Goal: Navigation & Orientation: Find specific page/section

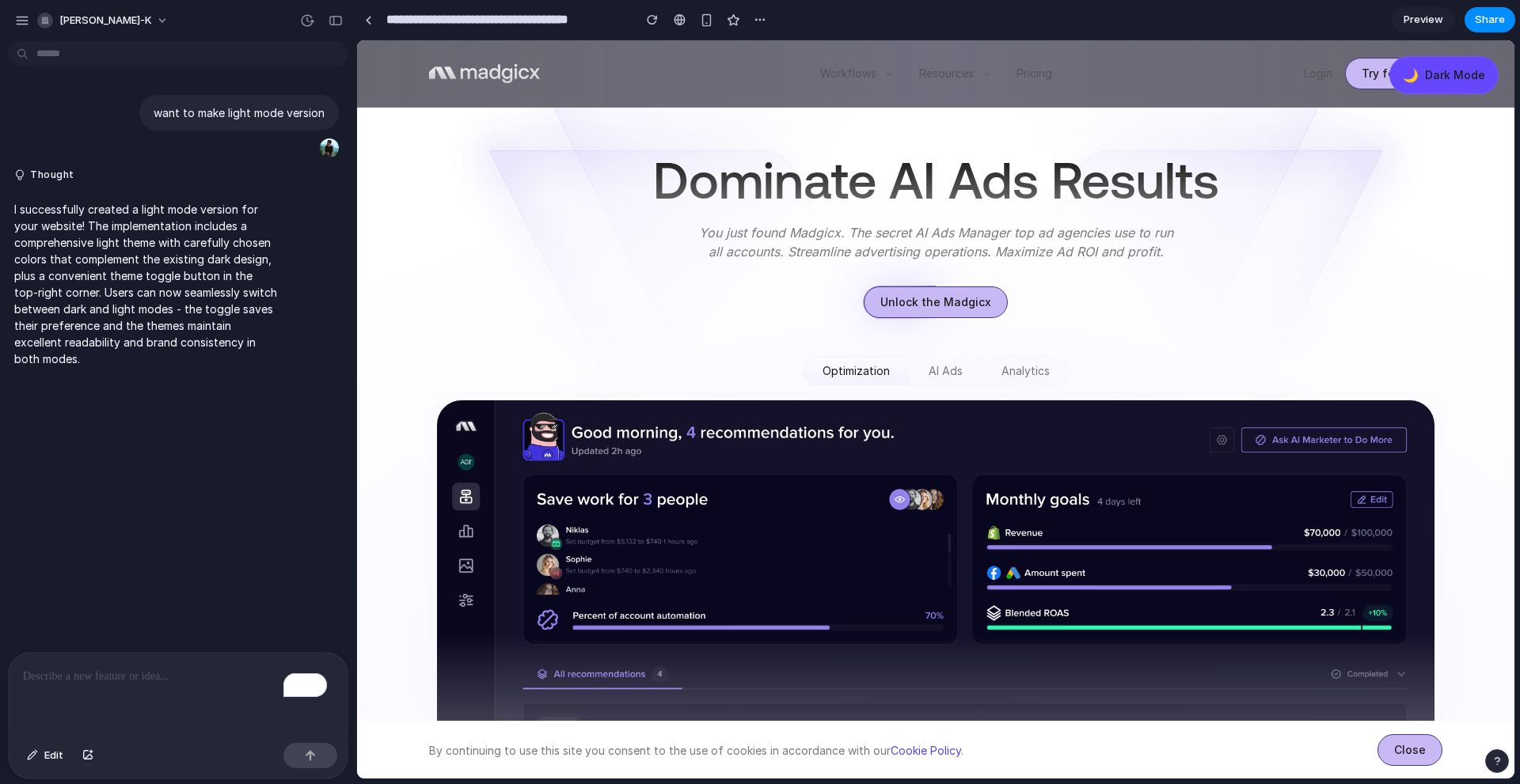
click at [560, 338] on div at bounding box center [936, 337] width 1014 height 38
click at [204, 693] on div "To enrich screen reader interactions, please activate Accessibility in Grammarl…" at bounding box center [178, 694] width 339 height 84
click at [203, 275] on p "I successfully created a light mode version for your website! The implementatio…" at bounding box center [146, 284] width 264 height 166
click at [930, 298] on link "Unlock the Madgicx" at bounding box center [936, 301] width 144 height 31
click at [942, 370] on div "AI Ads" at bounding box center [946, 371] width 34 height 16
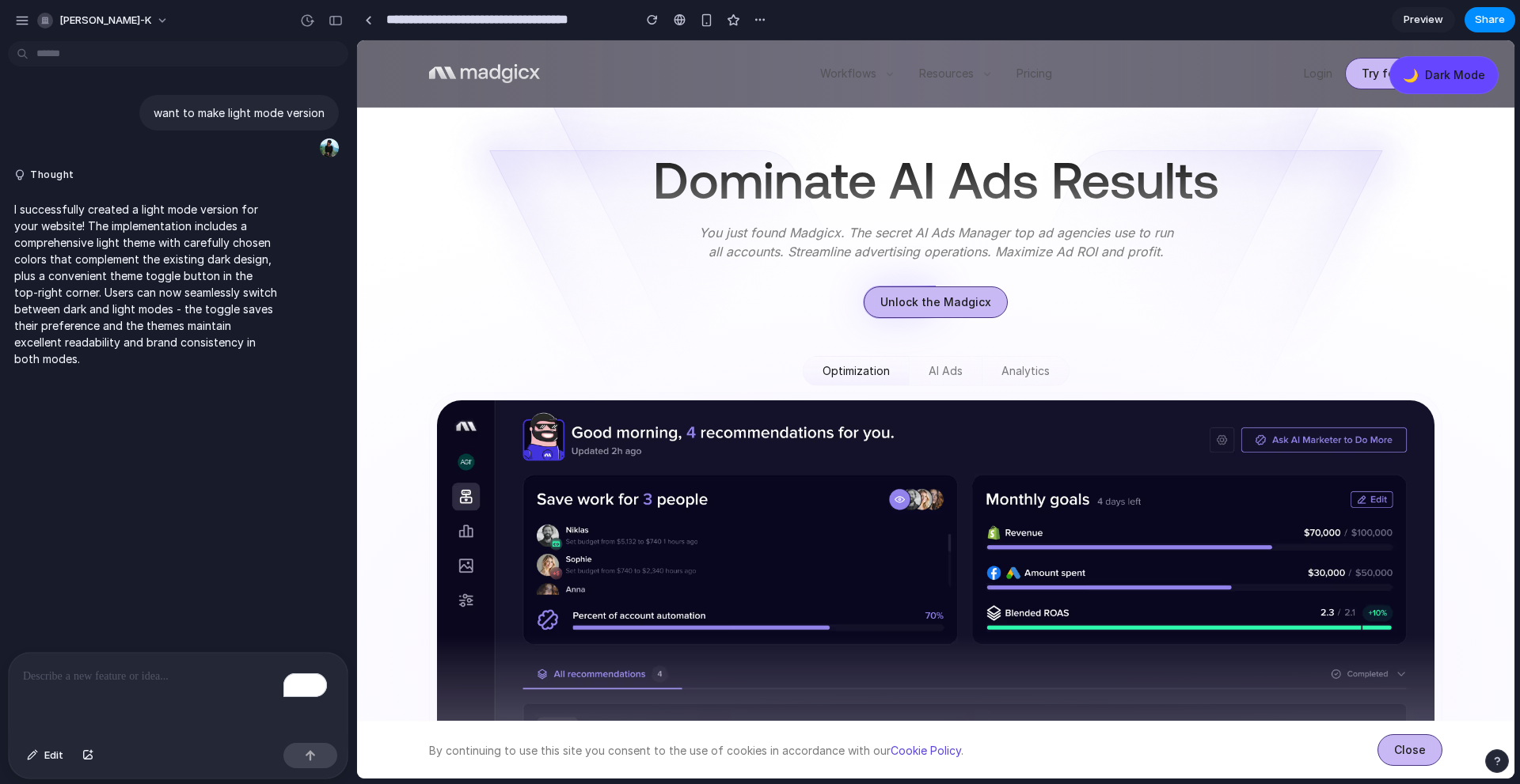
click at [1002, 368] on div "Analytics" at bounding box center [1025, 371] width 48 height 16
click at [753, 572] on img at bounding box center [936, 712] width 999 height 625
